Goal: Task Accomplishment & Management: Manage account settings

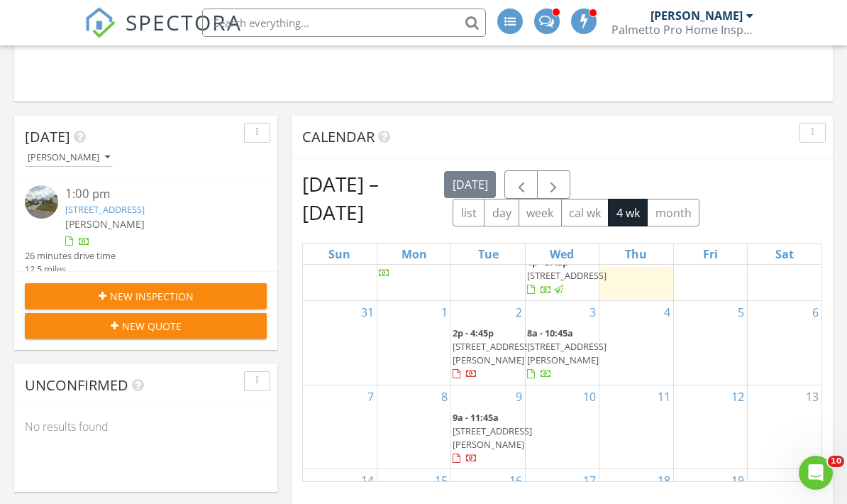
scroll to position [140, 0]
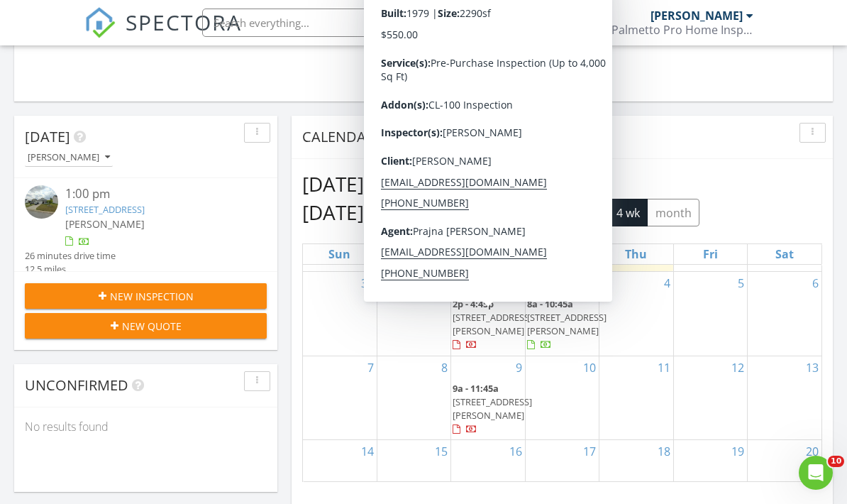
click at [483, 337] on span "110 San Paulo Ct, Hopkins 29061" at bounding box center [492, 324] width 79 height 26
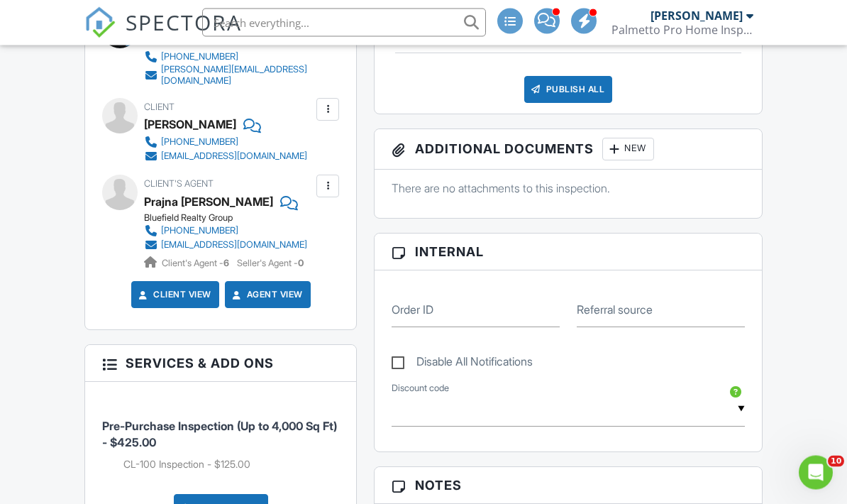
click at [713, 410] on input "text" at bounding box center [568, 409] width 353 height 35
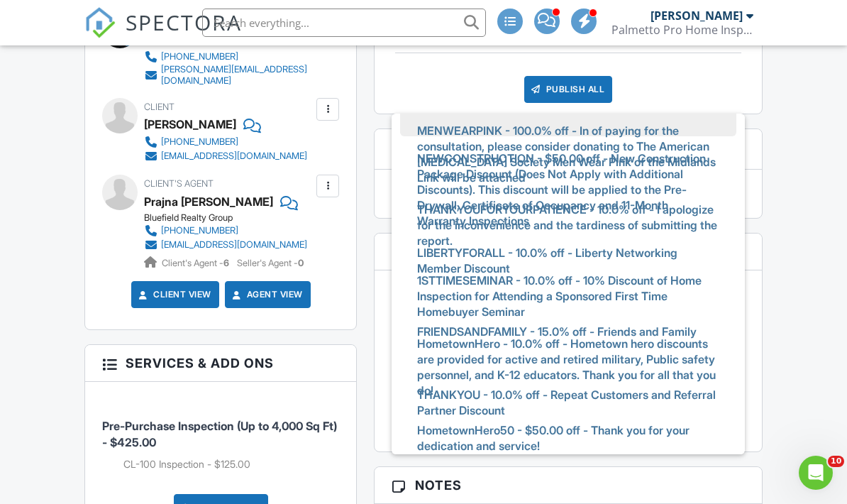
scroll to position [31, 0]
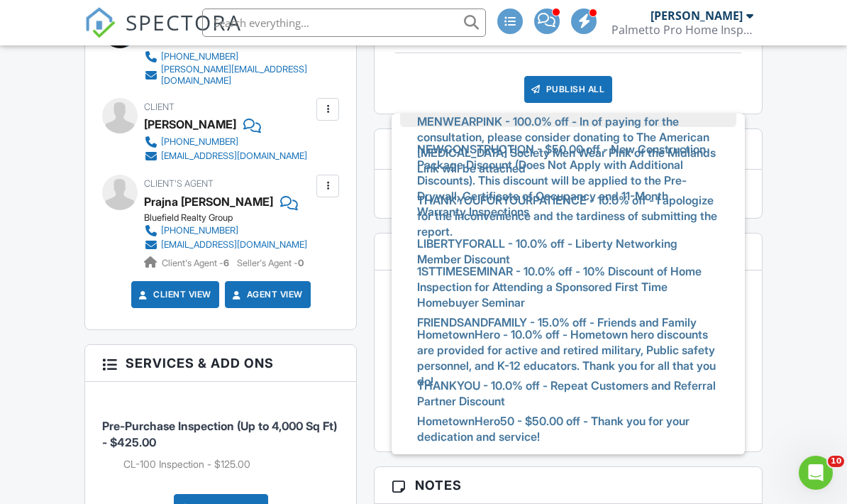
click at [667, 385] on span "THANKYOU - 10.0% off - Repeat Customers and Referral Partner Discount" at bounding box center [568, 393] width 324 height 51
type input "THANKYOU - 10.0% off - Repeat Customers and Referral Partner Discount"
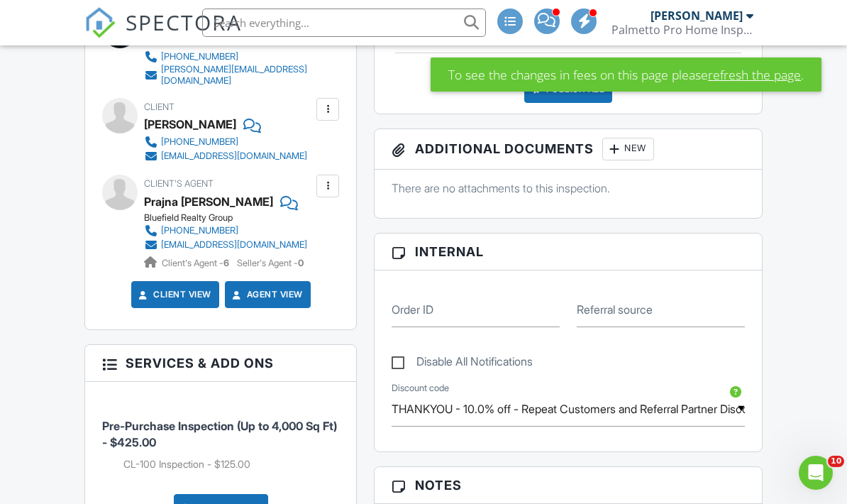
click at [754, 79] on link "refresh the page" at bounding box center [754, 74] width 93 height 18
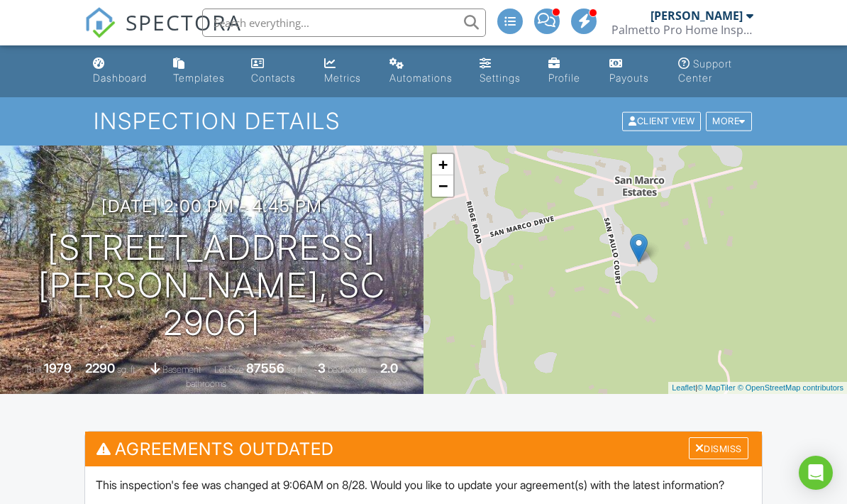
scroll to position [148, 0]
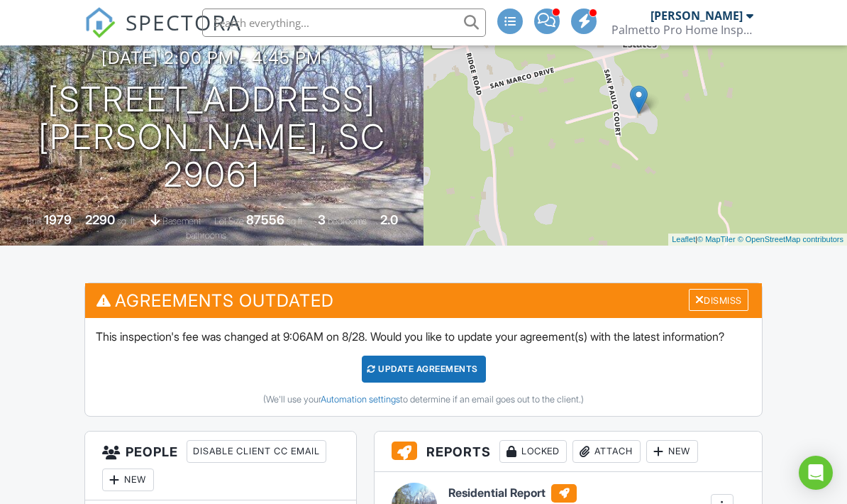
click at [461, 382] on div "Update Agreements" at bounding box center [424, 369] width 124 height 27
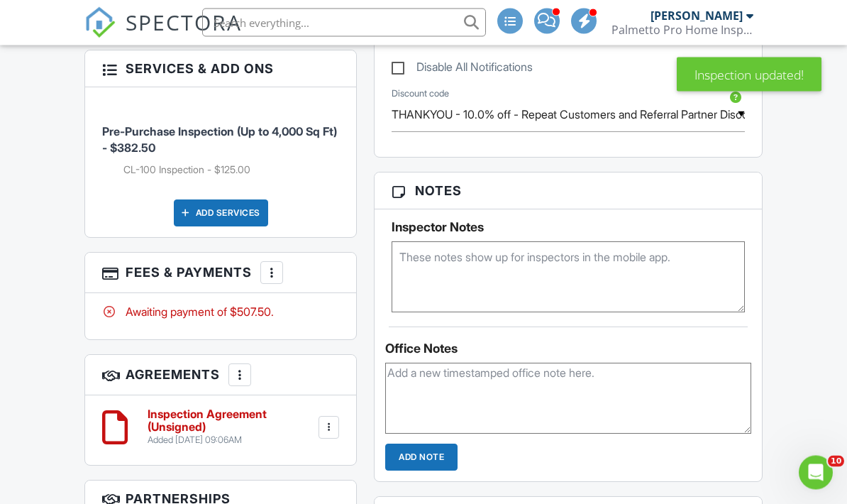
scroll to position [794, 0]
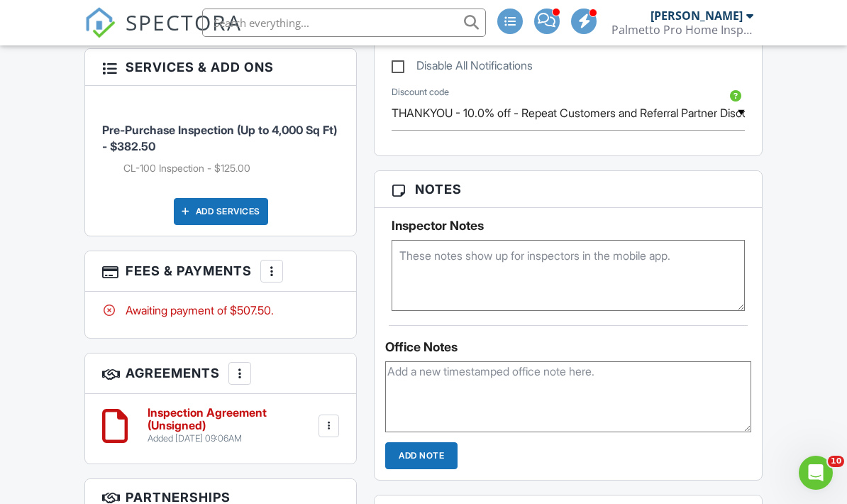
click at [735, 128] on input "THANKYOU - 10.0% off - Repeat Customers and Referral Partner Discount" at bounding box center [568, 113] width 353 height 35
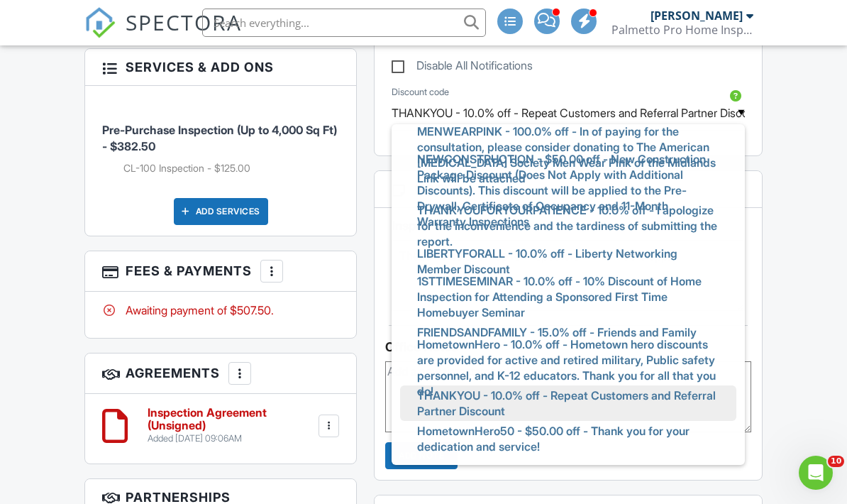
scroll to position [31, 0]
